Goal: Task Accomplishment & Management: Use online tool/utility

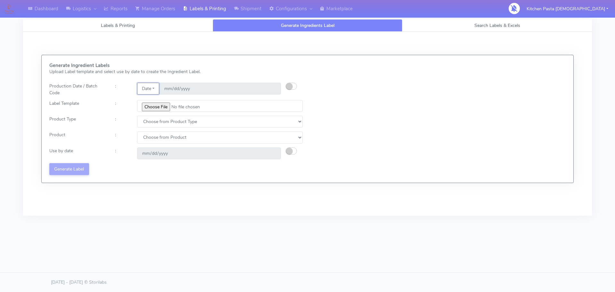
click at [155, 88] on button "Date" at bounding box center [148, 89] width 22 height 12
click at [158, 102] on link "Code" at bounding box center [162, 101] width 51 height 11
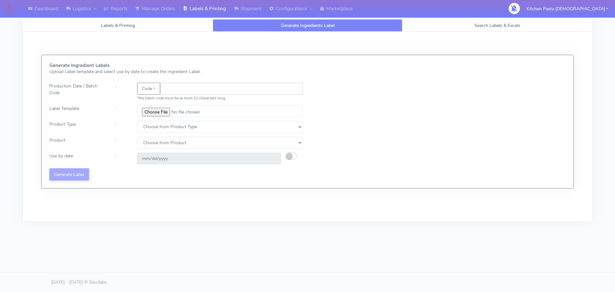
click at [178, 93] on input "text" at bounding box center [231, 89] width 142 height 12
type input "25272"
click at [152, 114] on input "file" at bounding box center [220, 111] width 166 height 12
type input "C:\fakepath\Spicy Prawn Mac and Cheese v1.jpg"
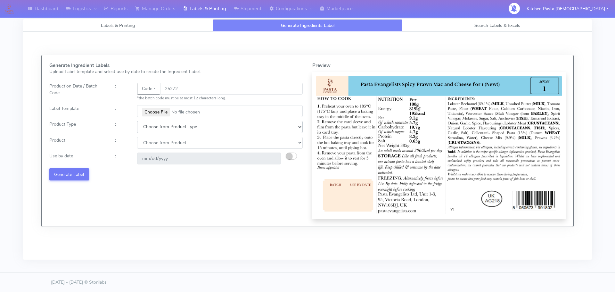
click at [172, 128] on select "Choose from Product Type ECOM ERETAIL CIRCULAR CIRC_DESERTS LASAGNE" at bounding box center [220, 127] width 166 height 12
select select "1"
click at [137, 121] on select "Choose from Product Type ECOM ERETAIL CIRCULAR CIRC_DESERTS LASAGNE" at bounding box center [220, 127] width 166 height 12
click at [157, 145] on select "Choose from Product PLAIN PASTA FILLED PASTA BUTTER (INTERNAL PRODUCTION) BUTTE…" at bounding box center [220, 143] width 166 height 12
select select "0"
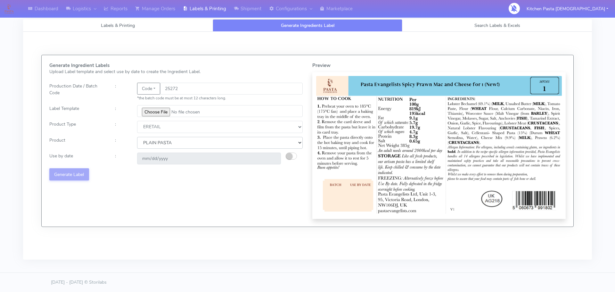
click at [137, 137] on select "Choose from Product PLAIN PASTA FILLED PASTA BUTTER (INTERNAL PRODUCTION) BUTTE…" at bounding box center [220, 143] width 166 height 12
type input "[DATE]"
click at [156, 130] on select "Choose from Product Type ECOM ERETAIL CIRCULAR CIRC_DESERTS LASAGNE" at bounding box center [220, 127] width 166 height 12
select select "4"
click at [137, 121] on select "Choose from Product Type ECOM ERETAIL CIRCULAR CIRC_DESERTS LASAGNE" at bounding box center [220, 127] width 166 height 12
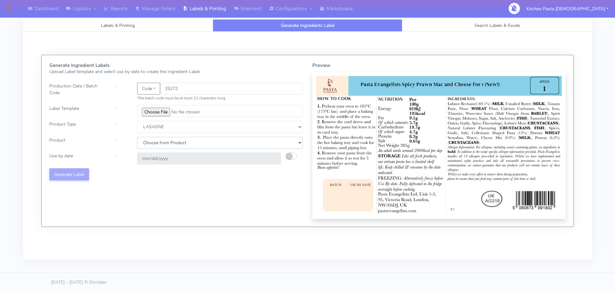
click at [155, 141] on select "Choose from Product LASAGNE" at bounding box center [220, 143] width 166 height 12
select select "0"
click at [137, 137] on select "Choose from Product LASAGNE" at bounding box center [220, 143] width 166 height 12
click at [296, 155] on button "button" at bounding box center [291, 155] width 11 height 7
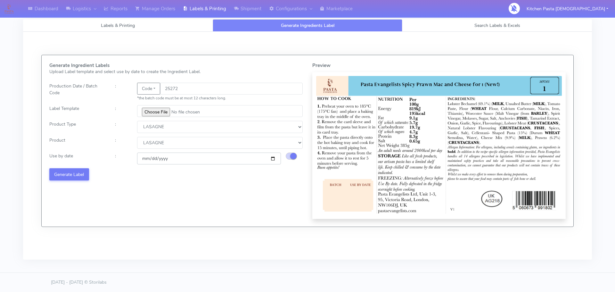
click at [271, 158] on input "[DATE]" at bounding box center [209, 158] width 144 height 12
type input "[DATE]"
click at [87, 174] on button "Generate Label" at bounding box center [69, 174] width 40 height 12
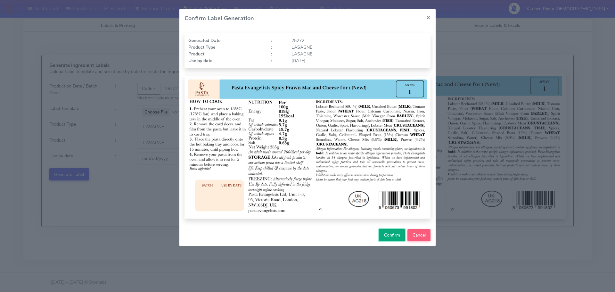
click at [388, 234] on span "Confirm" at bounding box center [392, 235] width 16 height 6
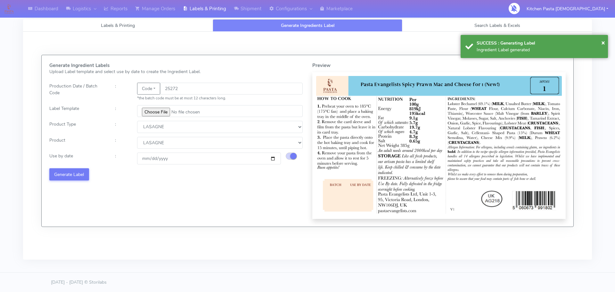
select select
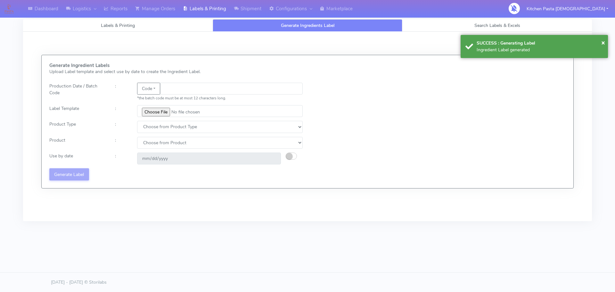
click at [199, 95] on div "*the batch code must be at most 12 characters long." at bounding box center [220, 97] width 166 height 7
click at [195, 90] on input "text" at bounding box center [231, 89] width 142 height 12
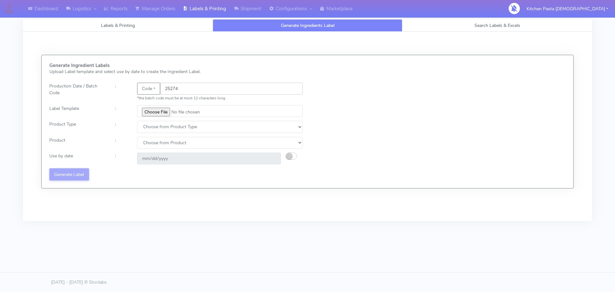
type input "25274"
click at [150, 107] on input "file" at bounding box center [220, 111] width 166 height 12
type input "C:\fakepath\Beef & Chianti Lasagne 1 v3.jpg"
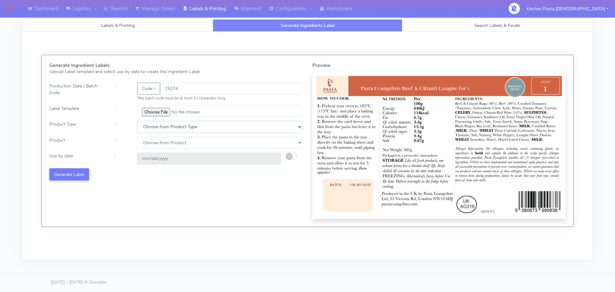
drag, startPoint x: 168, startPoint y: 128, endPoint x: 165, endPoint y: 131, distance: 5.0
click at [168, 128] on select "Choose from Product Type ECOM ERETAIL CIRCULAR CIRC_DESERTS LASAGNE" at bounding box center [220, 127] width 166 height 12
select select "4"
click at [137, 121] on select "Choose from Product Type ECOM ERETAIL CIRCULAR CIRC_DESERTS LASAGNE" at bounding box center [220, 127] width 166 height 12
click at [154, 143] on select "Choose from Product LASAGNE" at bounding box center [220, 143] width 166 height 12
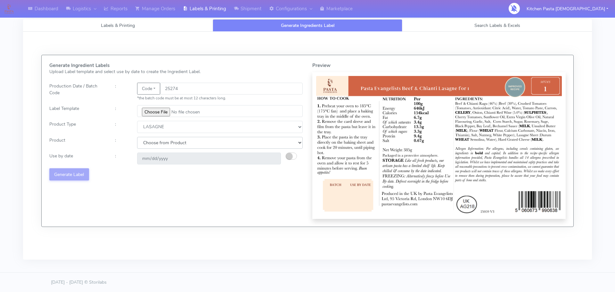
select select "0"
click at [137, 137] on select "Choose from Product LASAGNE" at bounding box center [220, 143] width 166 height 12
click at [292, 154] on button "button" at bounding box center [291, 155] width 11 height 7
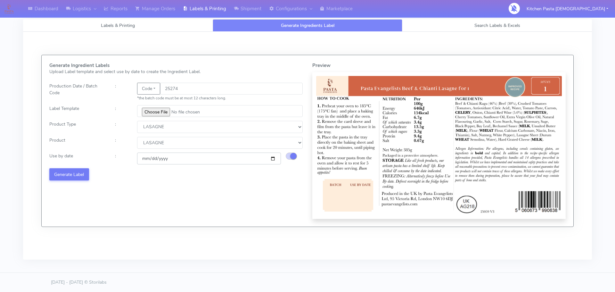
click at [272, 158] on input "[DATE]" at bounding box center [209, 158] width 144 height 12
type input "[DATE]"
click at [73, 173] on button "Generate Label" at bounding box center [69, 174] width 40 height 12
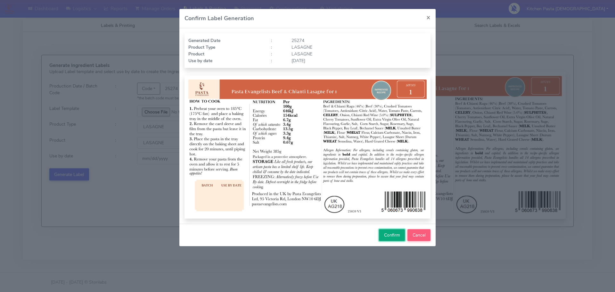
click at [393, 236] on span "Confirm" at bounding box center [392, 235] width 16 height 6
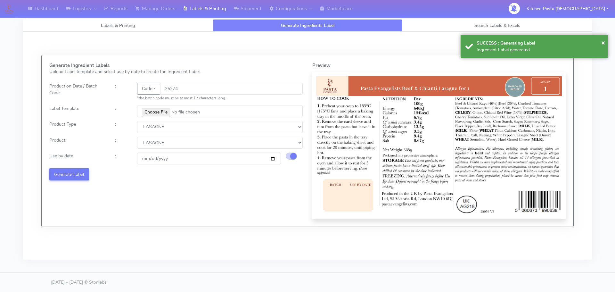
select select
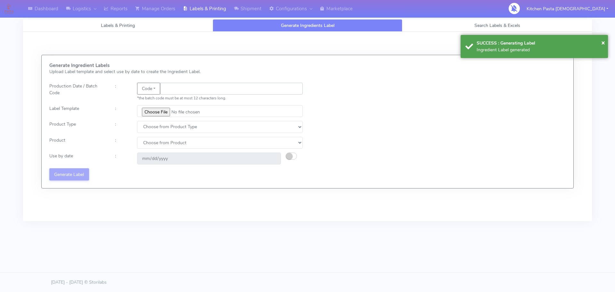
click at [206, 91] on input "text" at bounding box center [231, 89] width 142 height 12
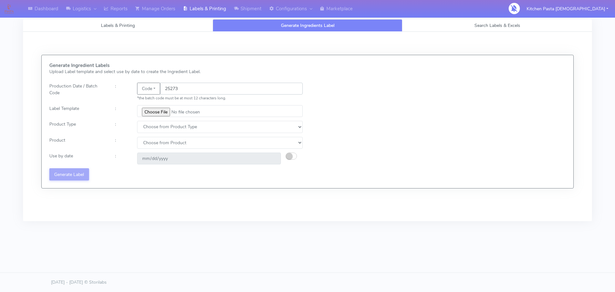
type input "25273"
click at [167, 107] on input "file" at bounding box center [220, 111] width 166 height 12
type input "C:\fakepath\Pasta Evangelists truffle mac & cheese for 1_V2.jpg"
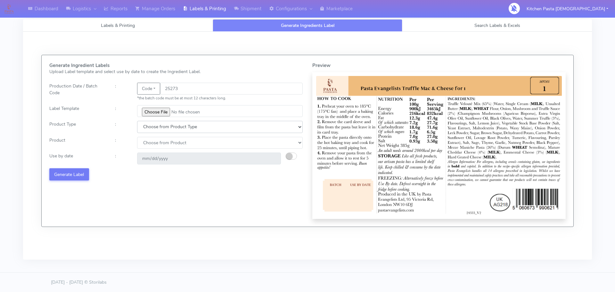
drag, startPoint x: 165, startPoint y: 126, endPoint x: 162, endPoint y: 131, distance: 5.3
click at [165, 126] on select "Choose from Product Type ECOM ERETAIL CIRCULAR CIRC_DESERTS LASAGNE" at bounding box center [220, 127] width 166 height 12
select select "4"
click at [137, 121] on select "Choose from Product Type ECOM ERETAIL CIRCULAR CIRC_DESERTS LASAGNE" at bounding box center [220, 127] width 166 height 12
click at [158, 145] on select "Choose from Product LASAGNE" at bounding box center [220, 143] width 166 height 12
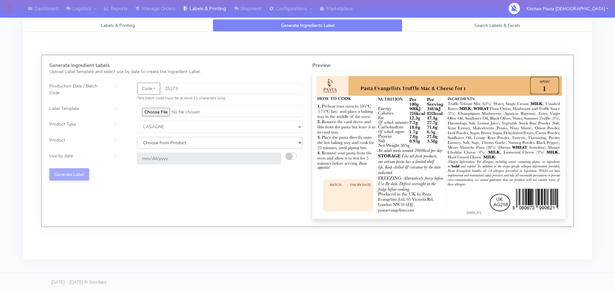
select select "0"
click at [137, 137] on select "Choose from Product LASAGNE" at bounding box center [220, 143] width 166 height 12
click at [284, 155] on div "[DATE]" at bounding box center [208, 158] width 153 height 12
click at [288, 155] on small "button" at bounding box center [289, 156] width 6 height 6
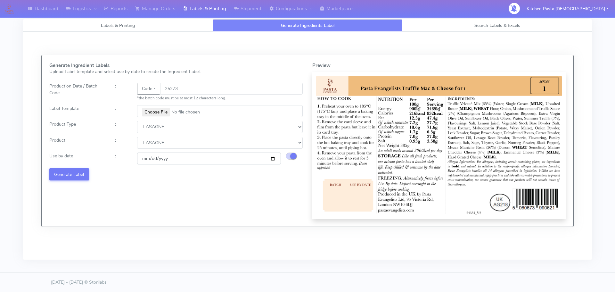
click at [274, 158] on input "[DATE]" at bounding box center [209, 158] width 144 height 12
type input "[DATE]"
click at [76, 175] on button "Generate Label" at bounding box center [69, 174] width 40 height 12
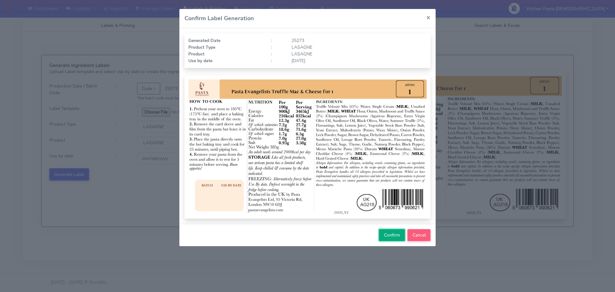
click at [393, 233] on span "Confirm" at bounding box center [392, 235] width 16 height 6
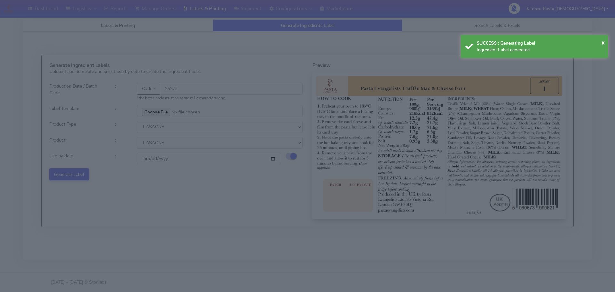
select select
